Goal: Obtain resource: Download file/media

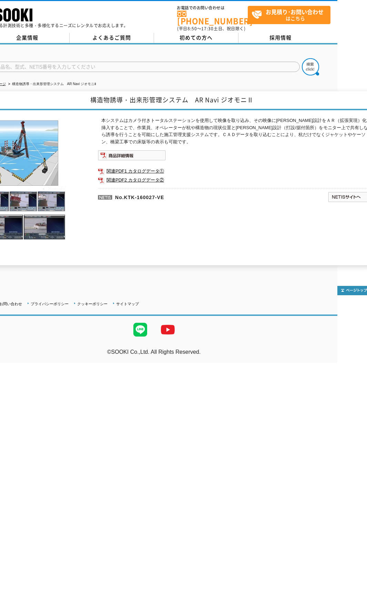
scroll to position [0, 36]
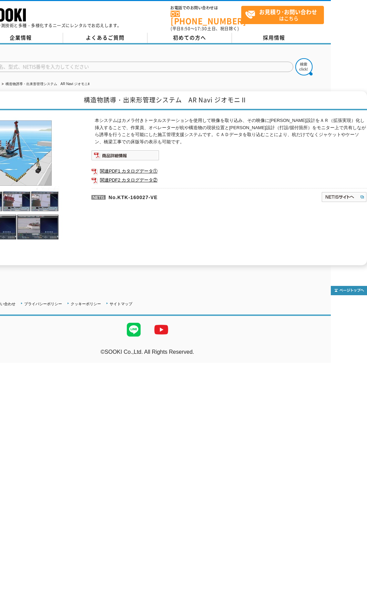
drag, startPoint x: 215, startPoint y: 136, endPoint x: 258, endPoint y: 137, distance: 43.4
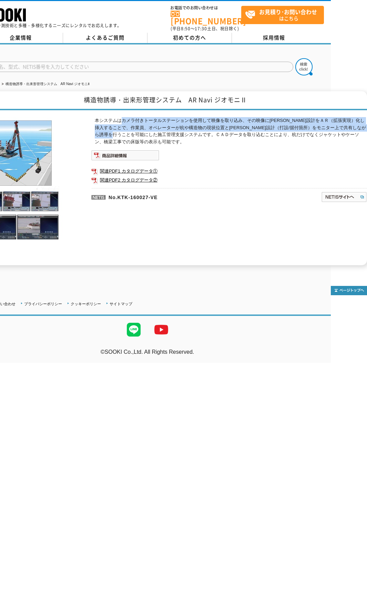
drag, startPoint x: 121, startPoint y: 115, endPoint x: 157, endPoint y: 129, distance: 38.8
click at [157, 129] on p "本システムはカメラ付きトータルステーションを使用して映像を取り込み、その映像に[PERSON_NAME]設計をＡＲ（拡張実現）化し挿入することで、作業員、オペ…" at bounding box center [231, 131] width 272 height 29
copy p "カメラ付きトータルステーションを使用して映像を取り込み、その映像に[PERSON_NAME]設計をＡＲ（拡張実現）化し挿入することで、作業員、オペレーターが杭…"
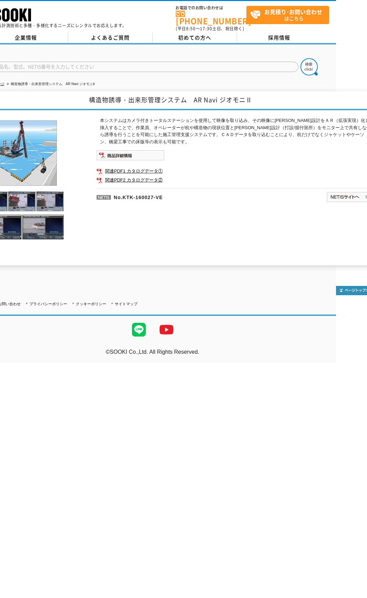
scroll to position [0, 0]
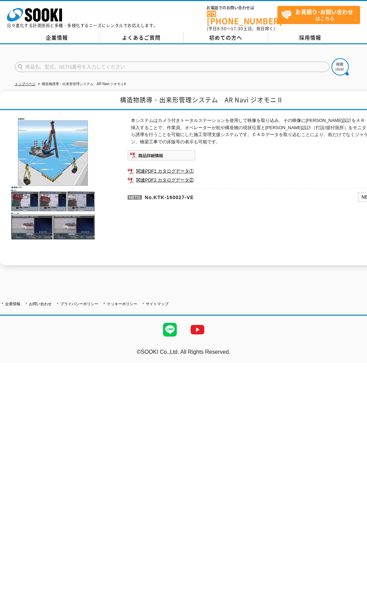
drag, startPoint x: 132, startPoint y: 215, endPoint x: 113, endPoint y: 215, distance: 19.0
click at [182, 167] on link "関連PDF1 カタログデータ①" at bounding box center [265, 171] width 276 height 9
click at [173, 176] on link "関連PDF2 カタログデータ②" at bounding box center [265, 180] width 276 height 9
drag, startPoint x: 192, startPoint y: 58, endPoint x: 194, endPoint y: 51, distance: 7.8
drag, startPoint x: 122, startPoint y: 95, endPoint x: 282, endPoint y: 96, distance: 159.5
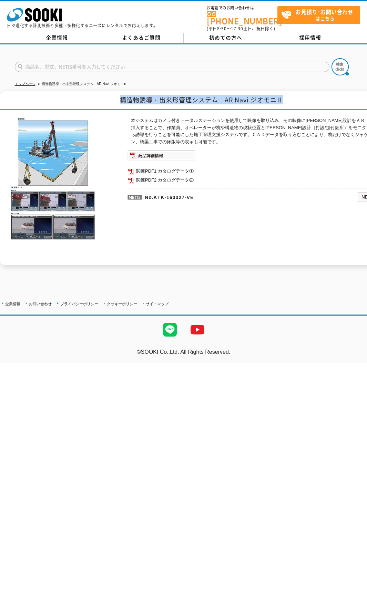
click at [282, 96] on h1 "構造物誘導・出来形管理システム　AR Navi ジオモニⅡ" at bounding box center [201, 100] width 403 height 19
copy h1 "構造物誘導・出来形管理システム　AR Navi ジオモニⅡ"
